Goal: Information Seeking & Learning: Learn about a topic

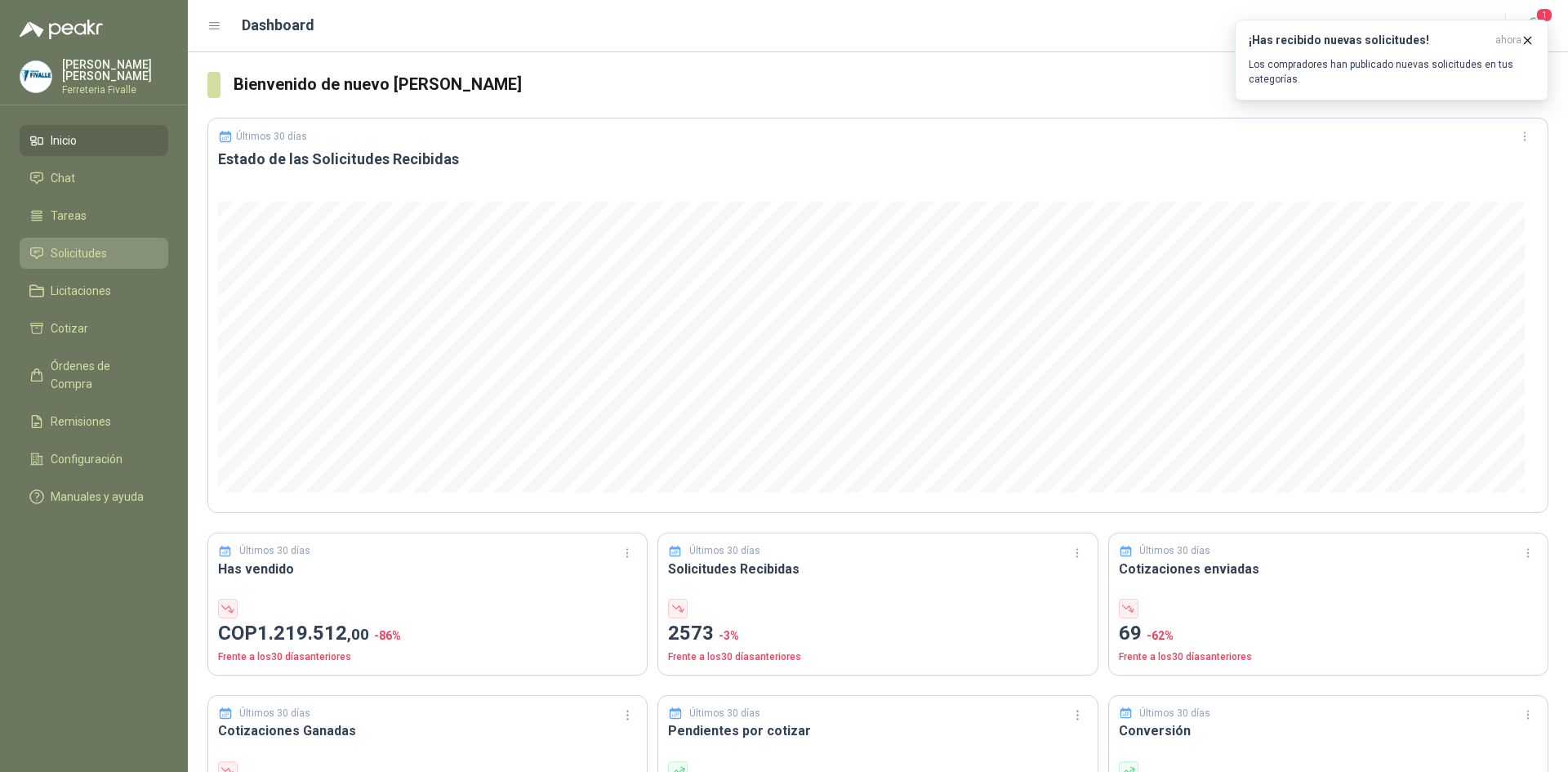
click at [105, 262] on span "Solicitudes" at bounding box center [79, 253] width 57 height 18
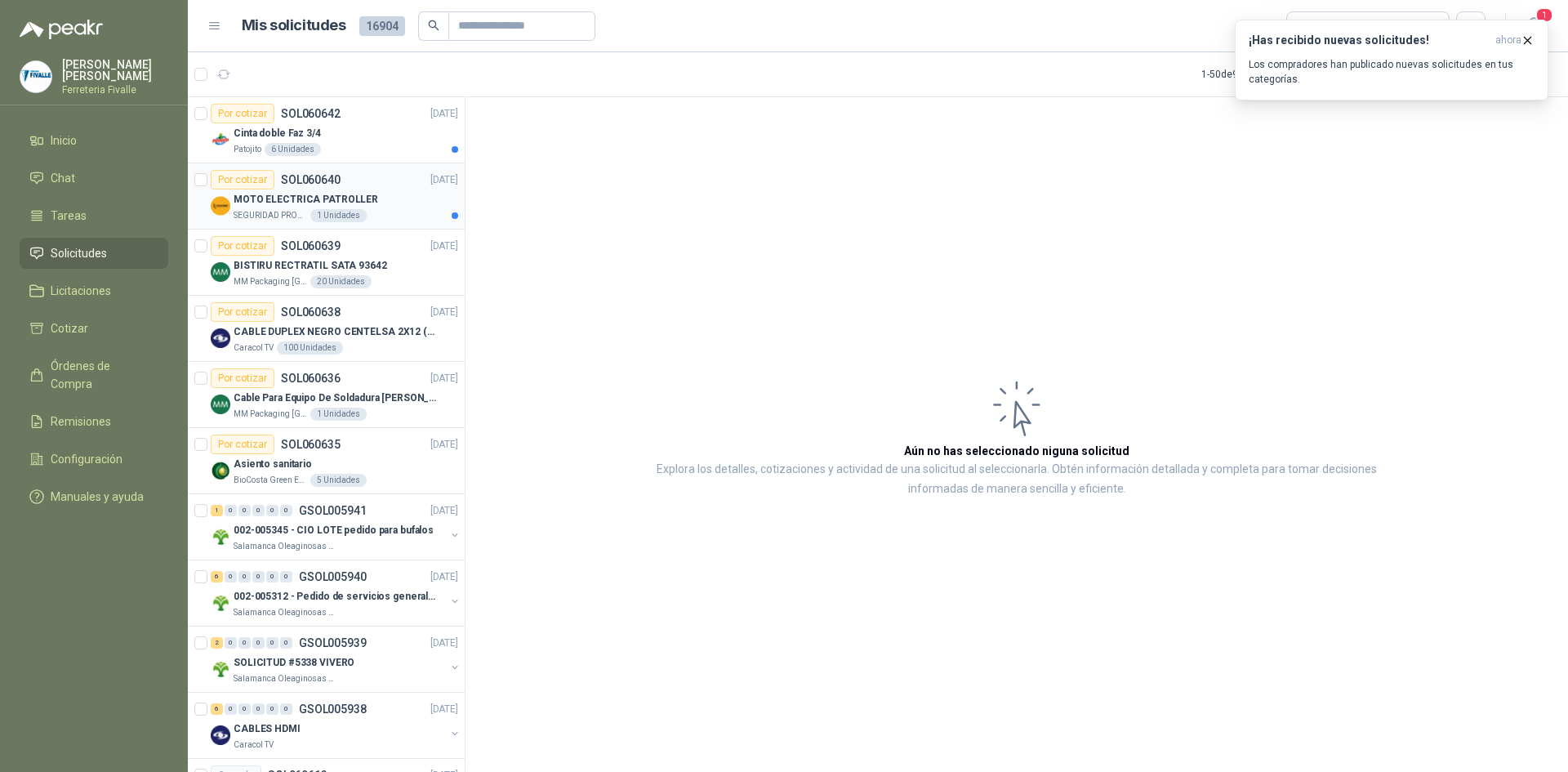
click at [344, 204] on p "MOTO ELECTRICA PATROLLER" at bounding box center [306, 199] width 144 height 16
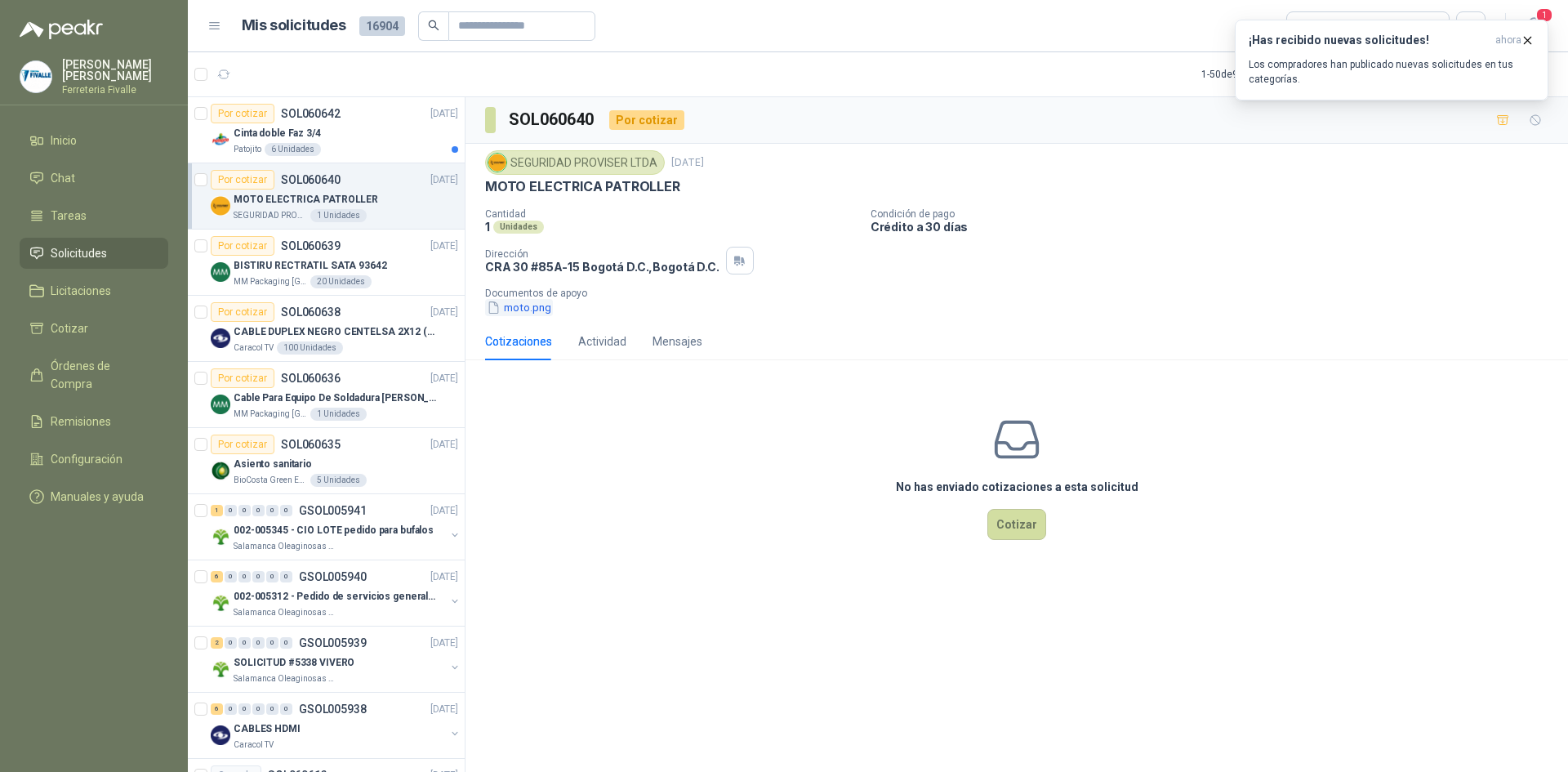
click at [502, 312] on button "moto.png" at bounding box center [519, 307] width 68 height 17
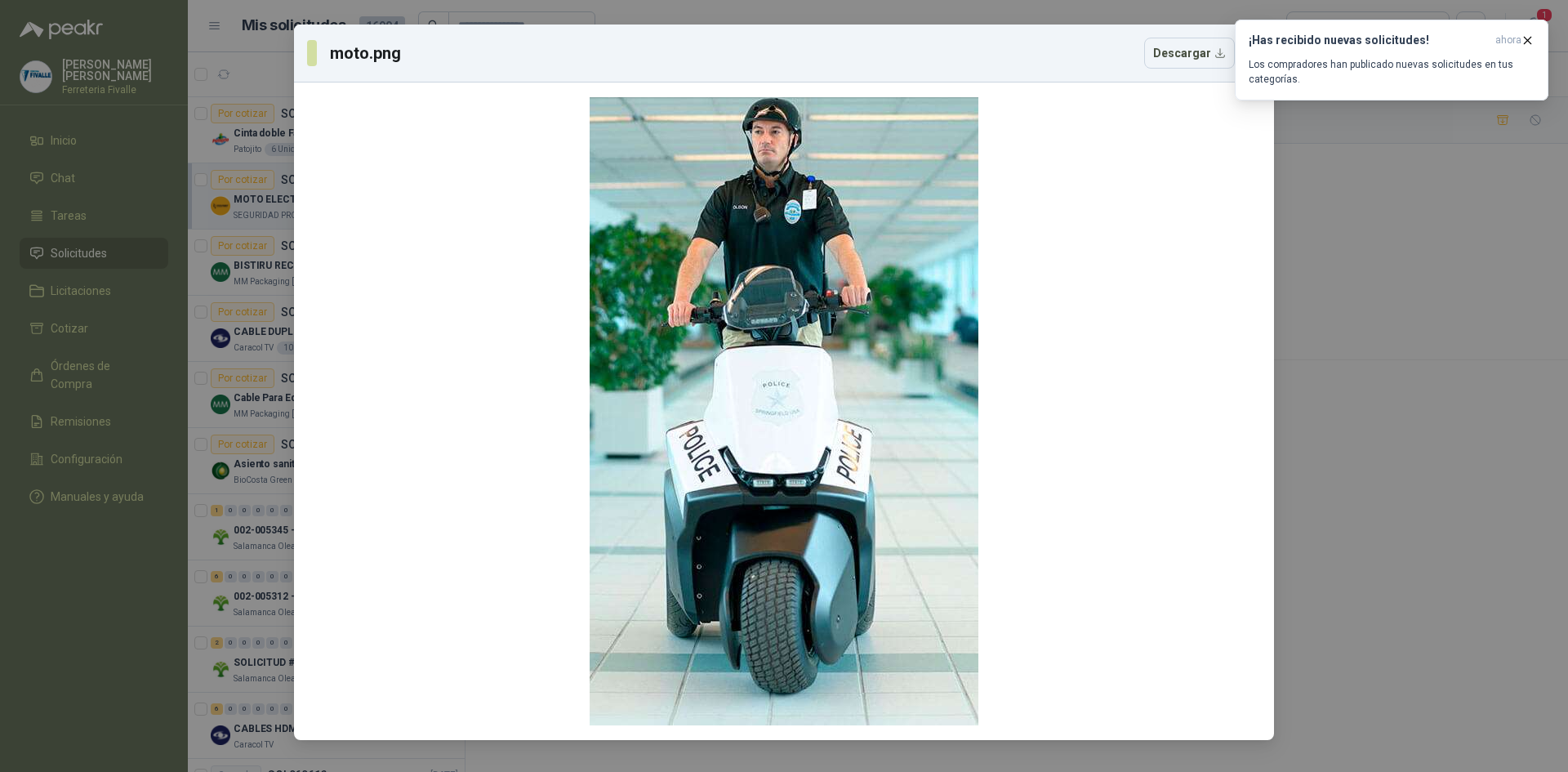
click at [187, 351] on div "moto.png Descargar" at bounding box center [784, 386] width 1568 height 772
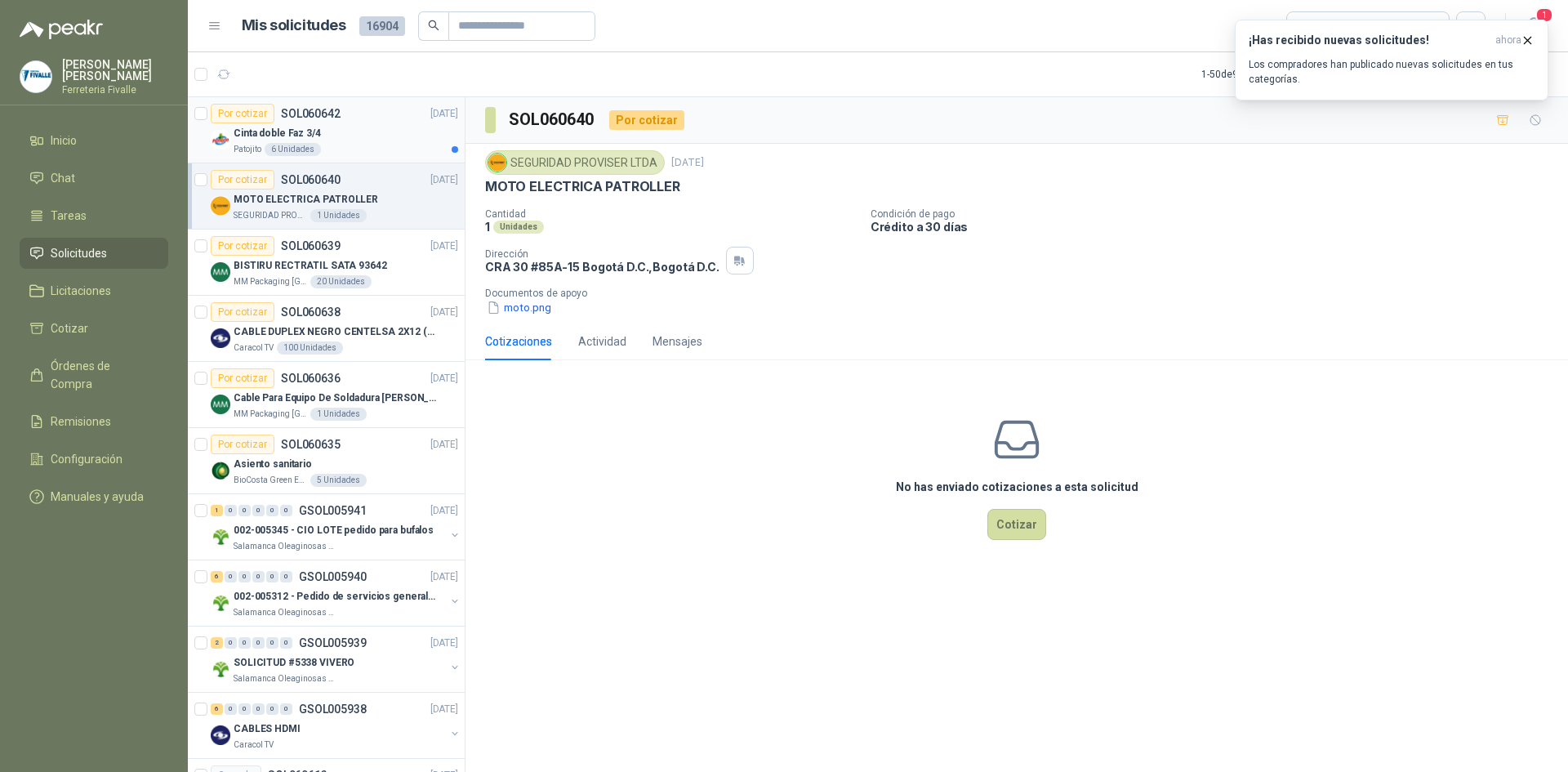
click at [430, 140] on div "Cinta doble Faz 3/4" at bounding box center [346, 133] width 225 height 20
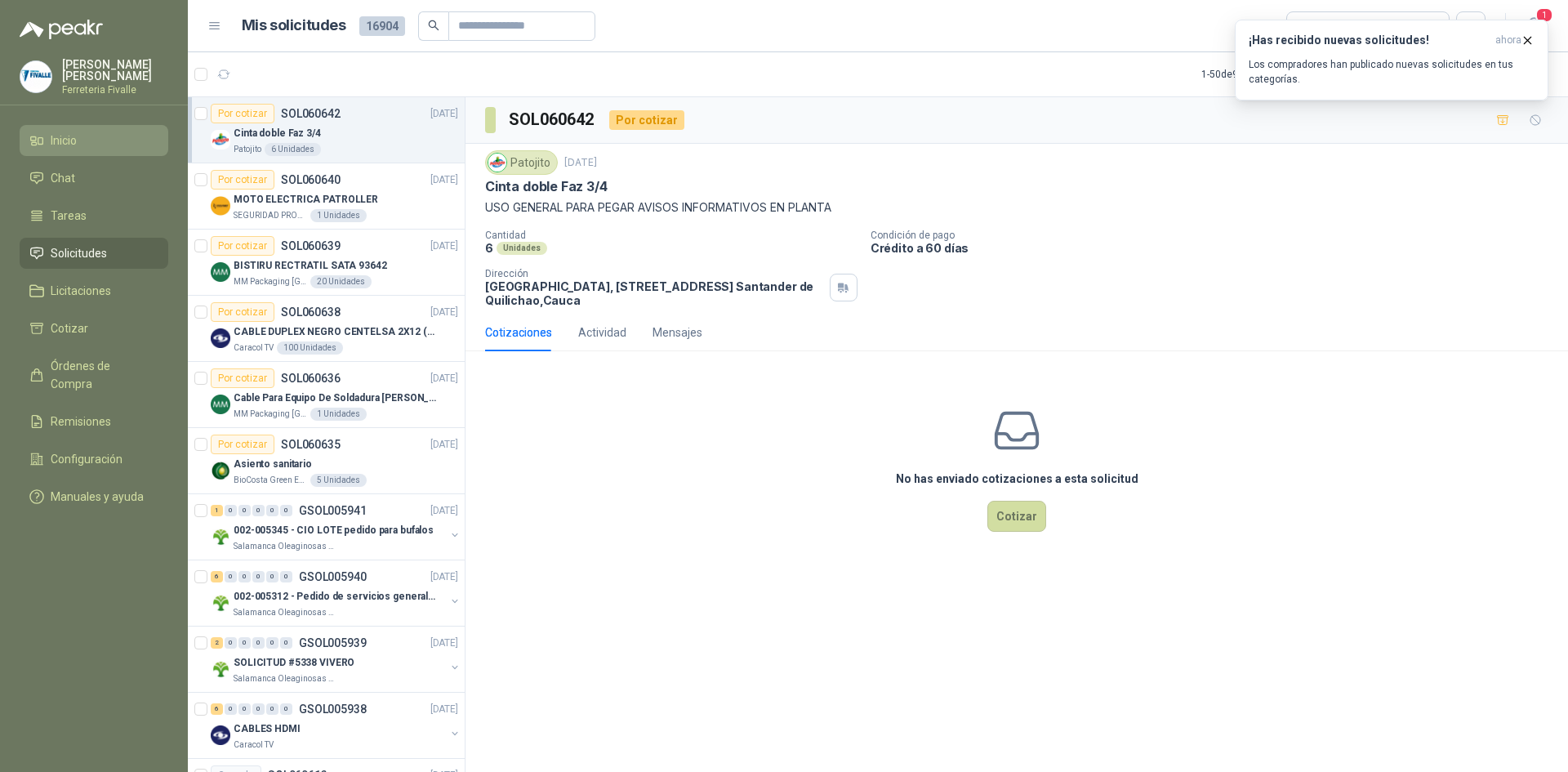
click at [81, 149] on li "Inicio" at bounding box center [93, 140] width 129 height 18
